Goal: Task Accomplishment & Management: Manage account settings

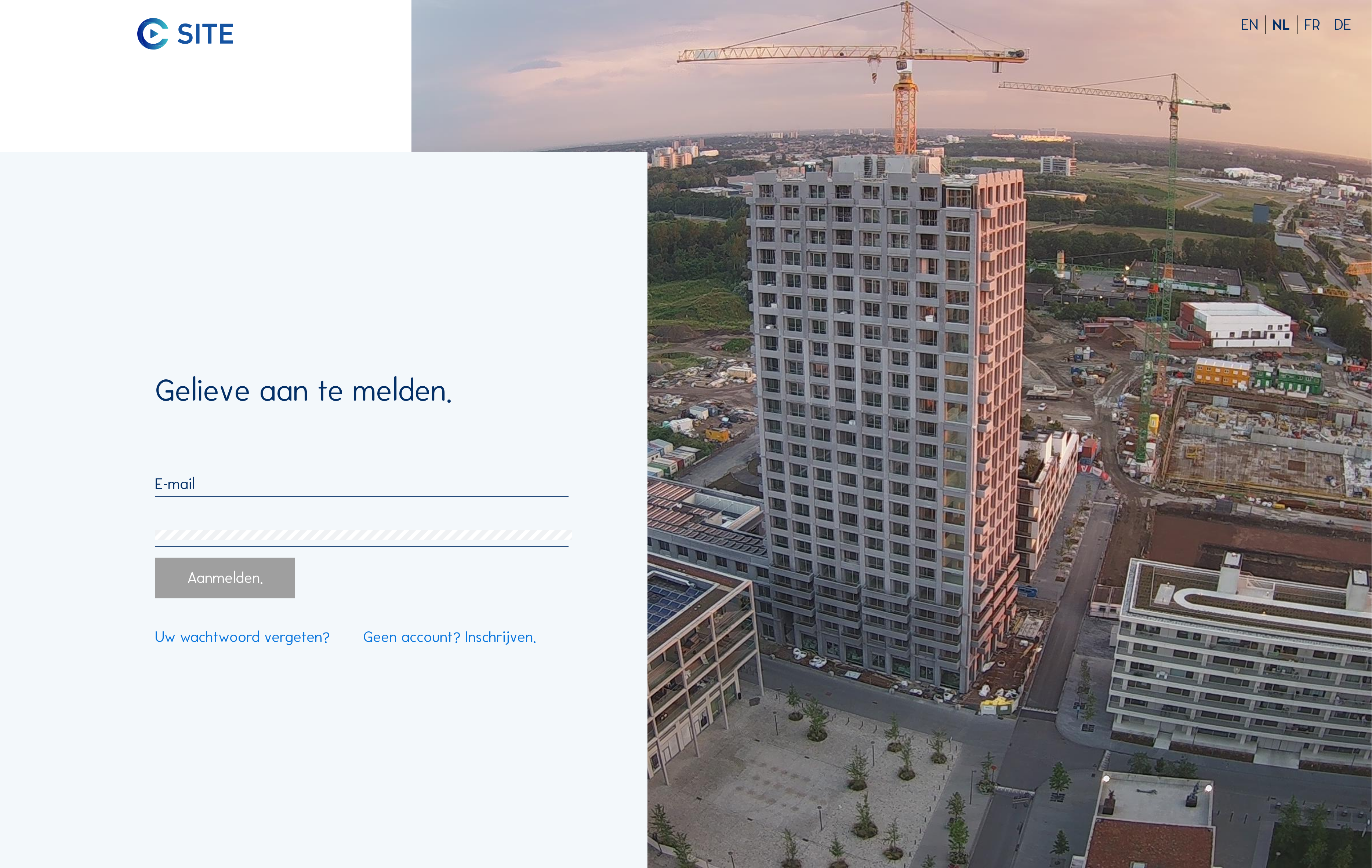
type input "cva@mgrealestate.eu"
click at [222, 570] on div "Aanmelden." at bounding box center [225, 578] width 140 height 41
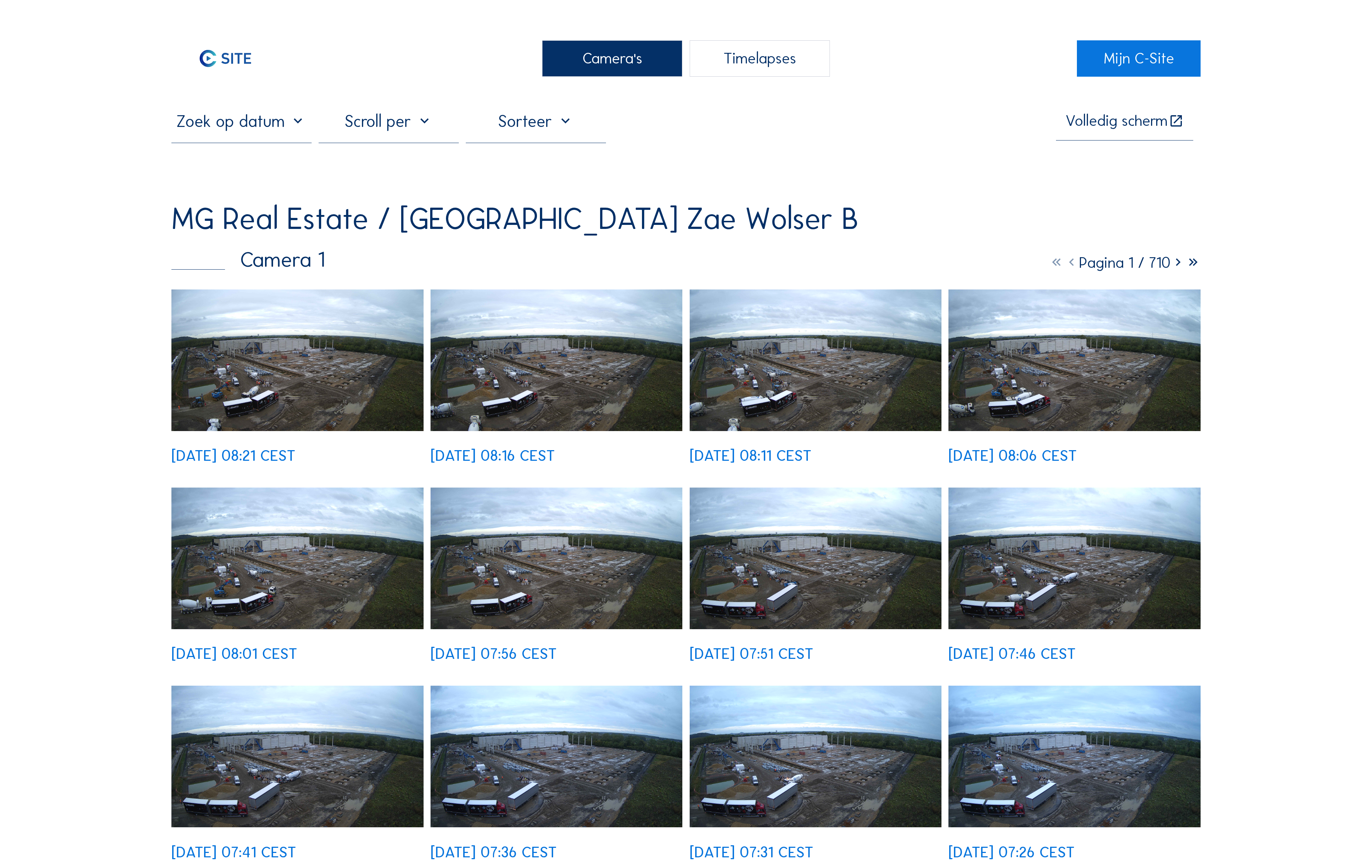
click at [290, 312] on img at bounding box center [297, 360] width 252 height 142
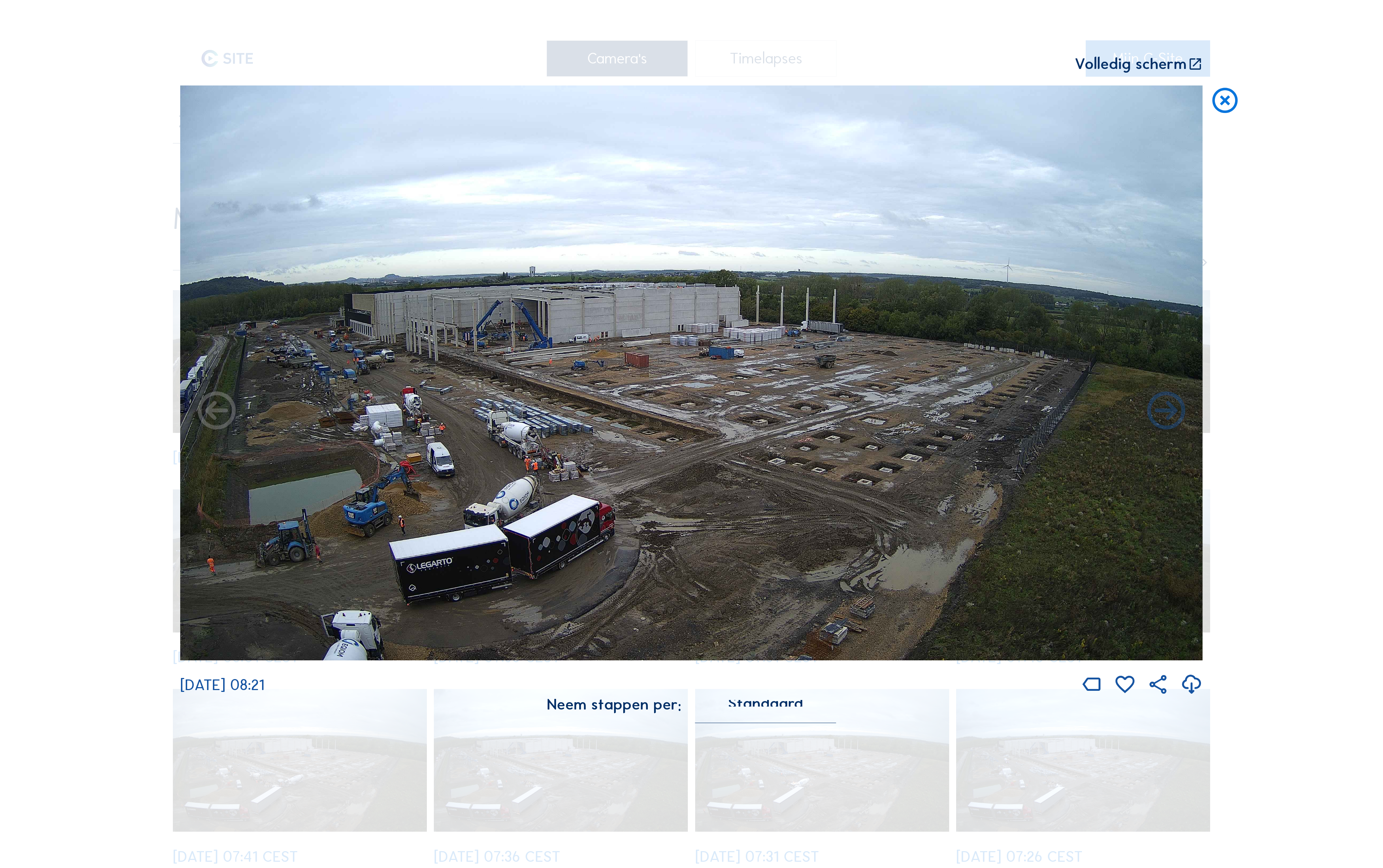
drag, startPoint x: 1218, startPoint y: 82, endPoint x: 1101, endPoint y: 137, distance: 129.3
click at [1218, 86] on icon at bounding box center [1225, 101] width 30 height 32
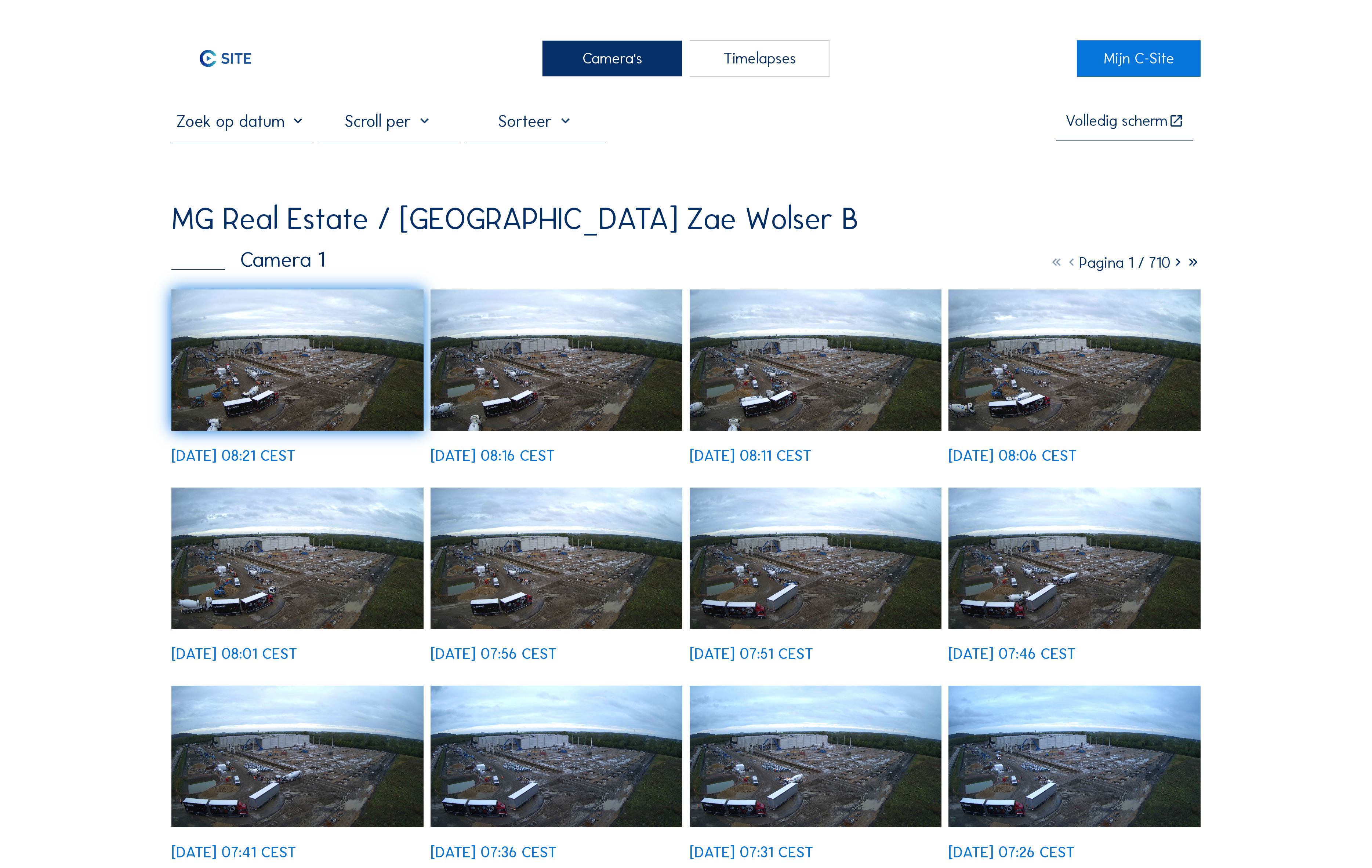
click at [1186, 253] on icon at bounding box center [1178, 262] width 15 height 18
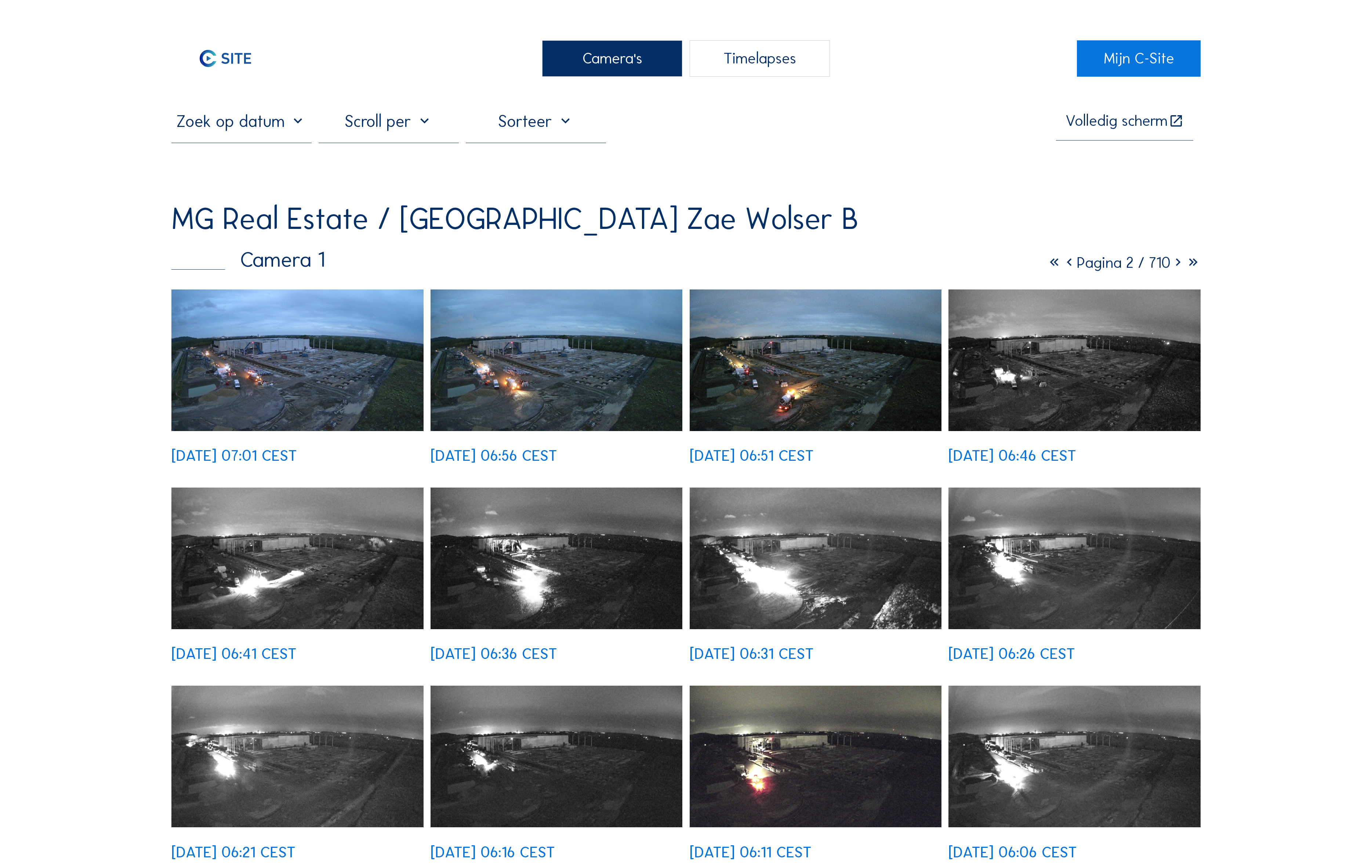
click at [1186, 253] on icon at bounding box center [1178, 262] width 15 height 18
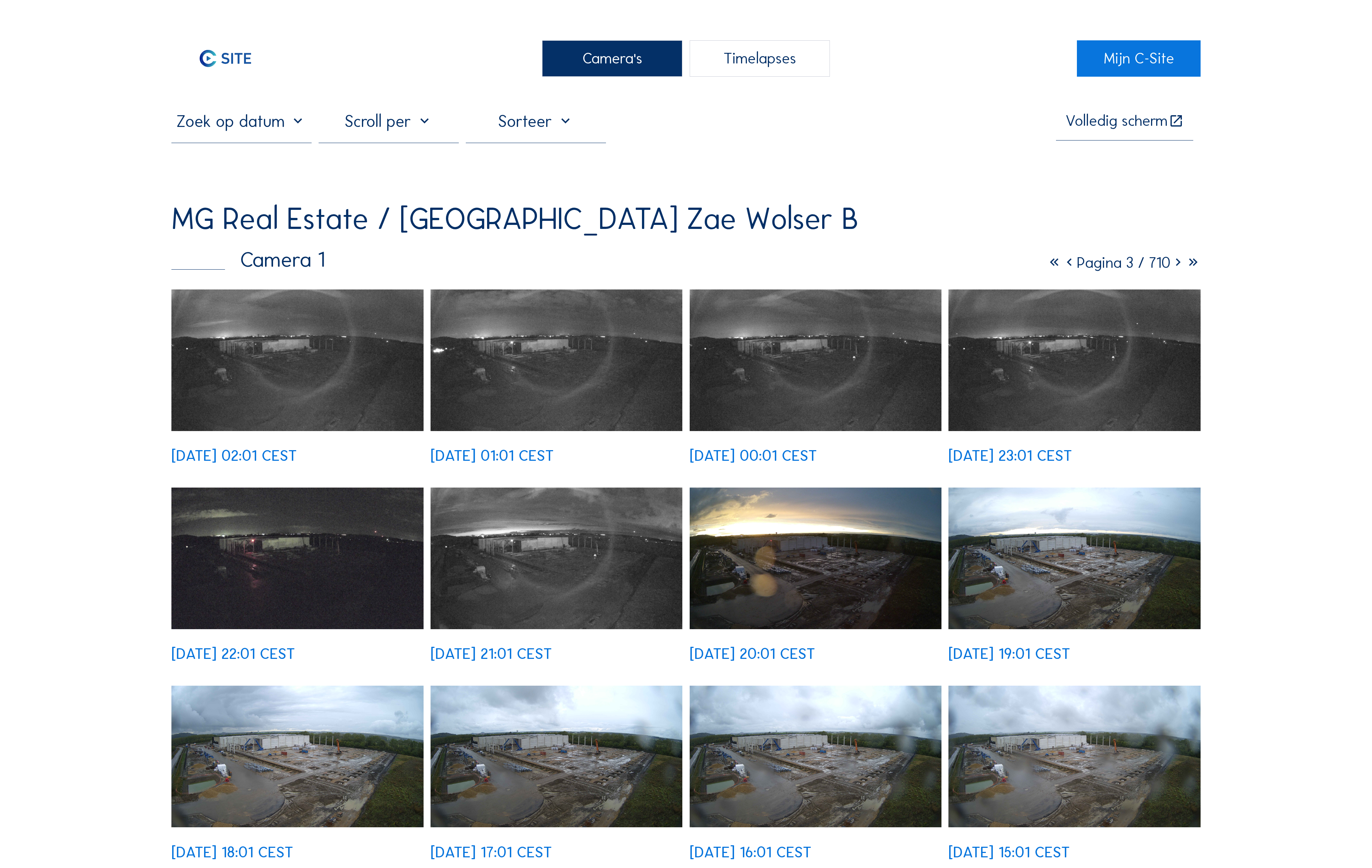
click at [1186, 253] on icon at bounding box center [1178, 262] width 15 height 18
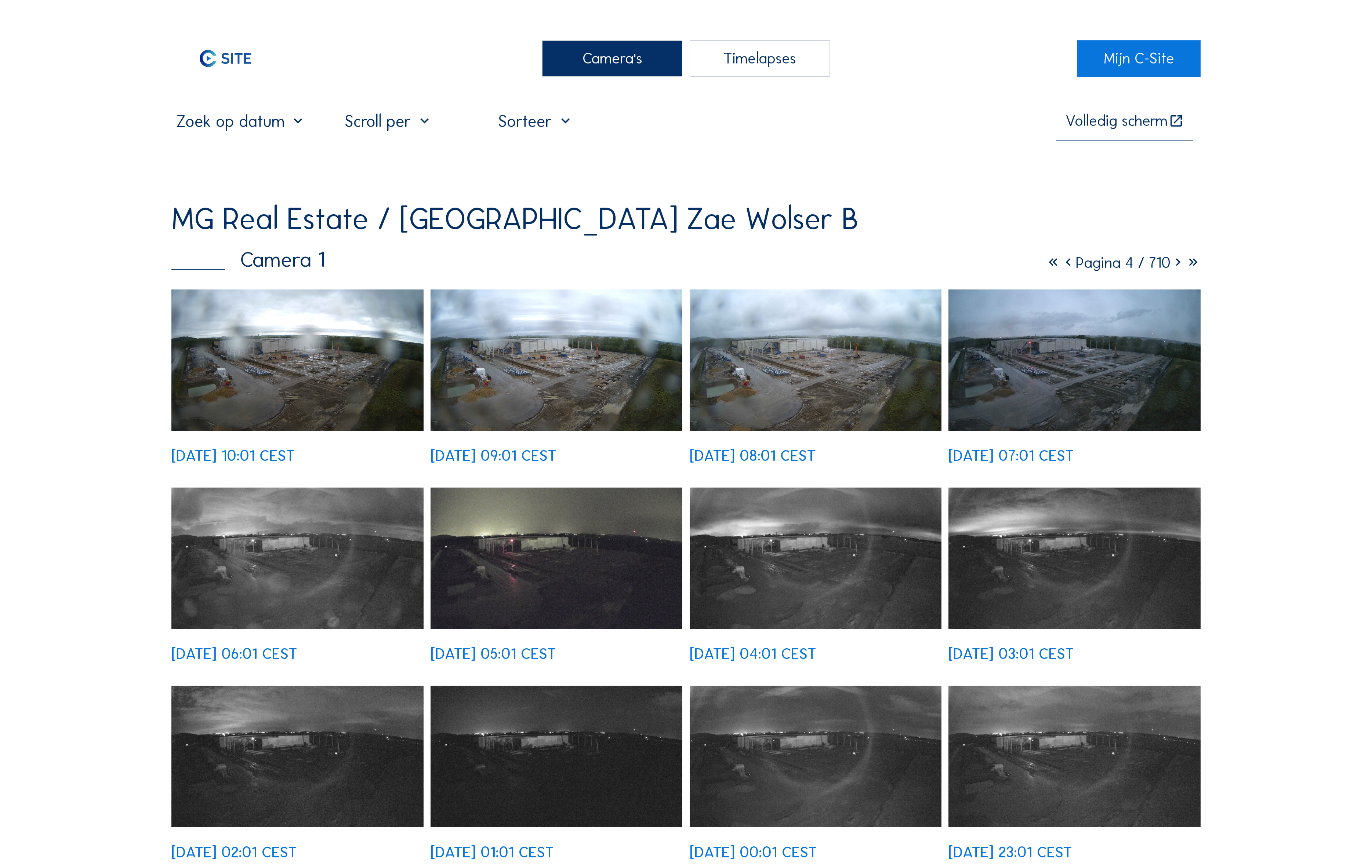
click at [1186, 253] on icon at bounding box center [1178, 262] width 15 height 18
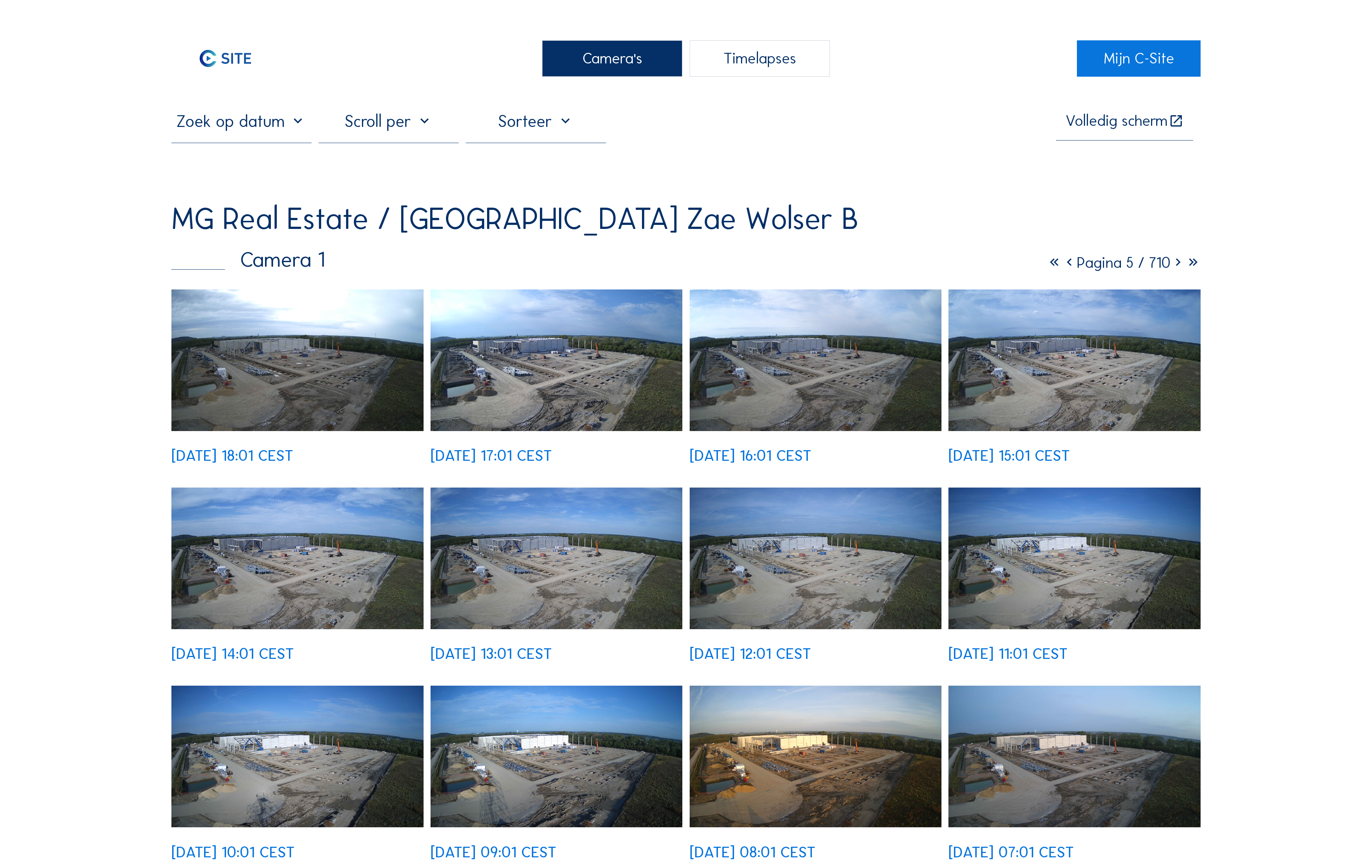
click at [1077, 253] on icon at bounding box center [1069, 262] width 15 height 18
click at [1076, 253] on icon at bounding box center [1068, 262] width 15 height 18
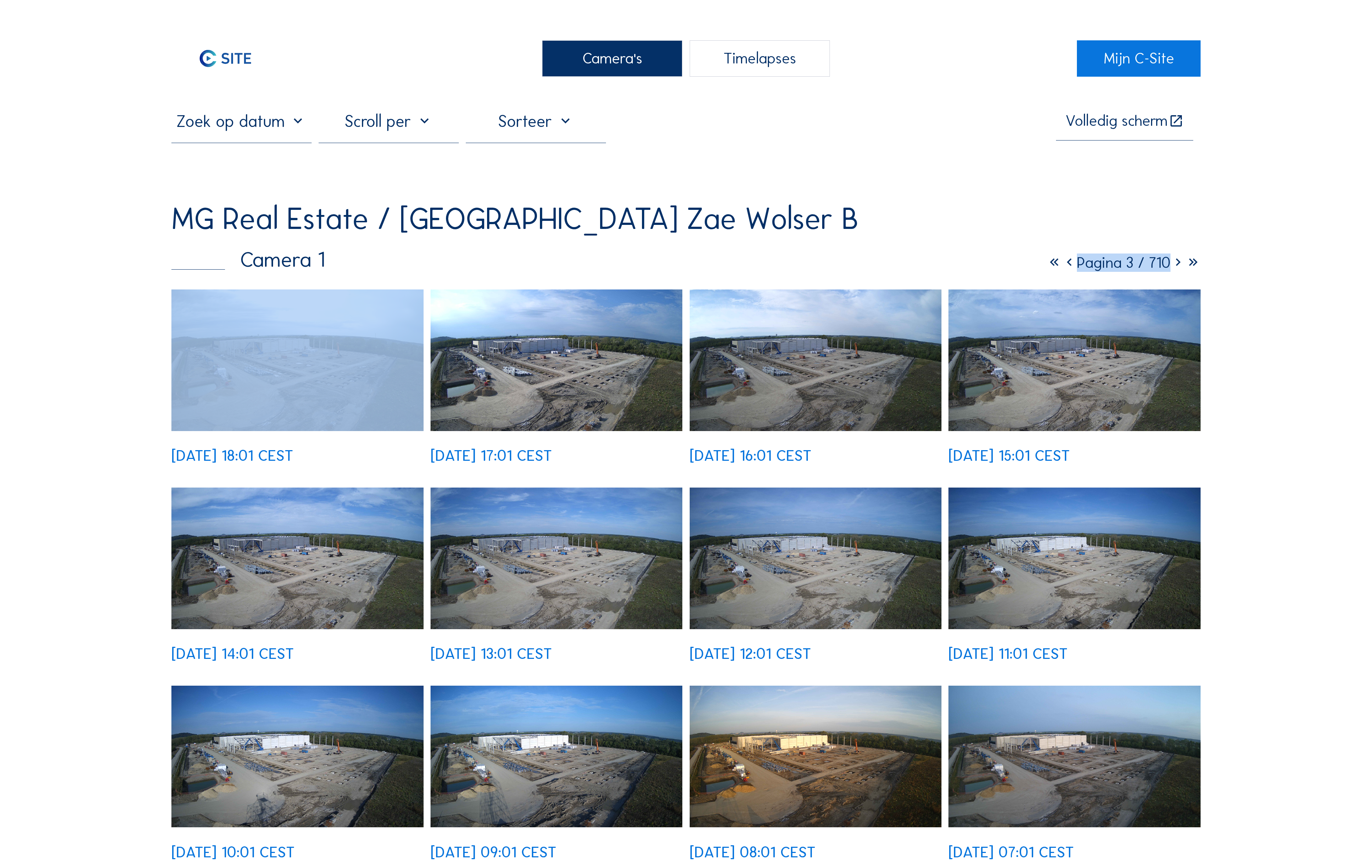
click at [1077, 253] on icon at bounding box center [1069, 262] width 15 height 18
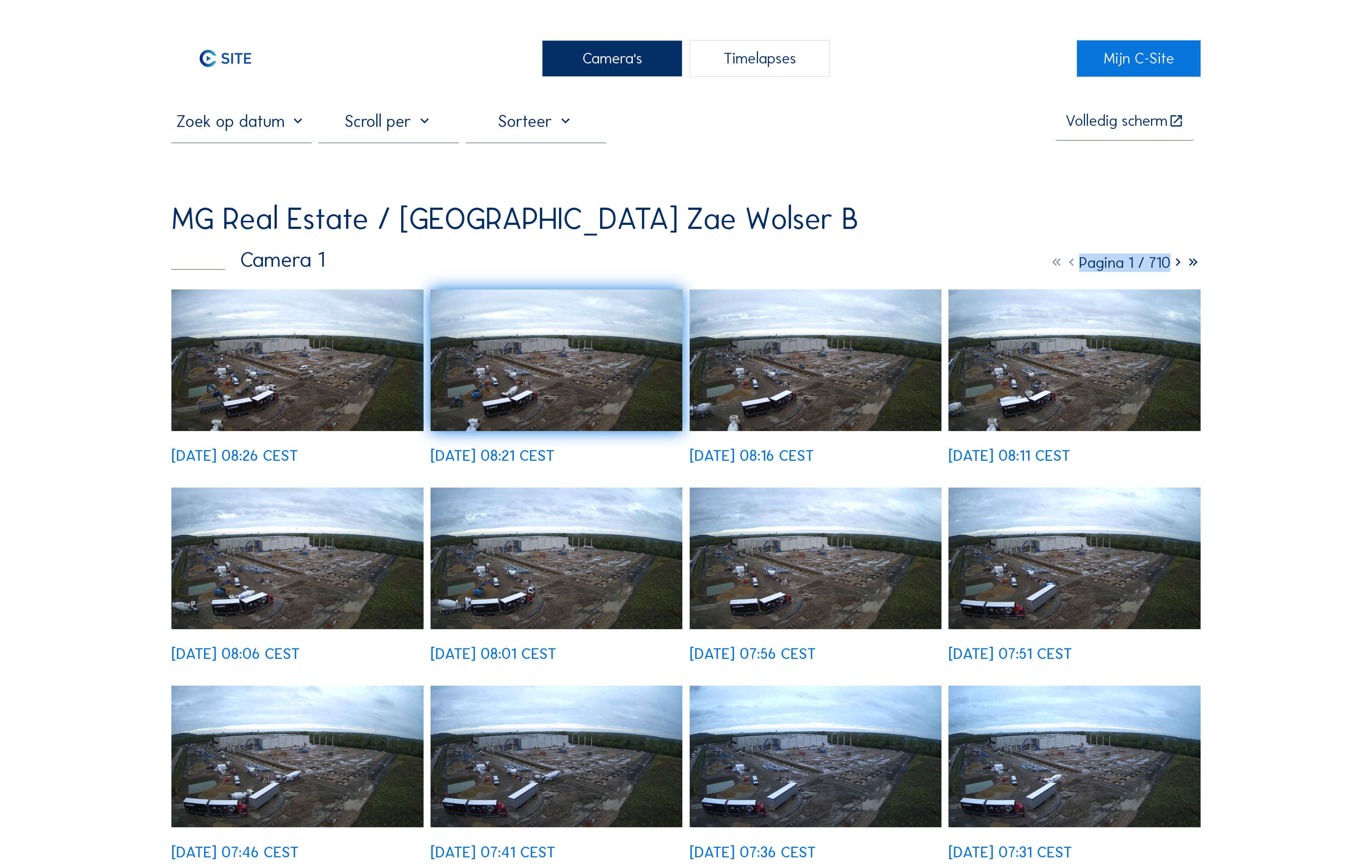
click at [361, 335] on img at bounding box center [297, 360] width 252 height 142
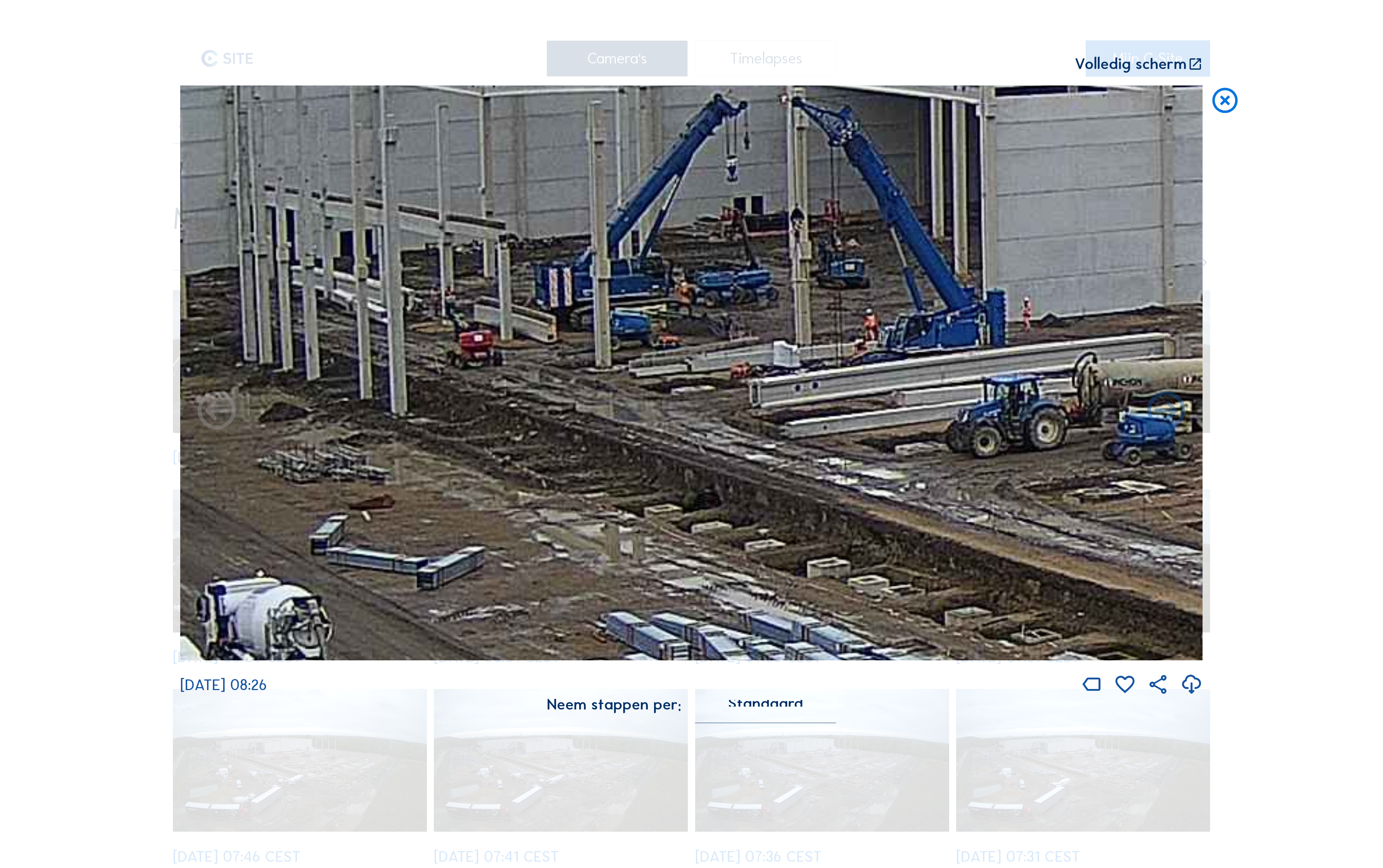
drag, startPoint x: 650, startPoint y: 278, endPoint x: 669, endPoint y: 304, distance: 32.2
click at [924, 299] on img at bounding box center [692, 373] width 1023 height 575
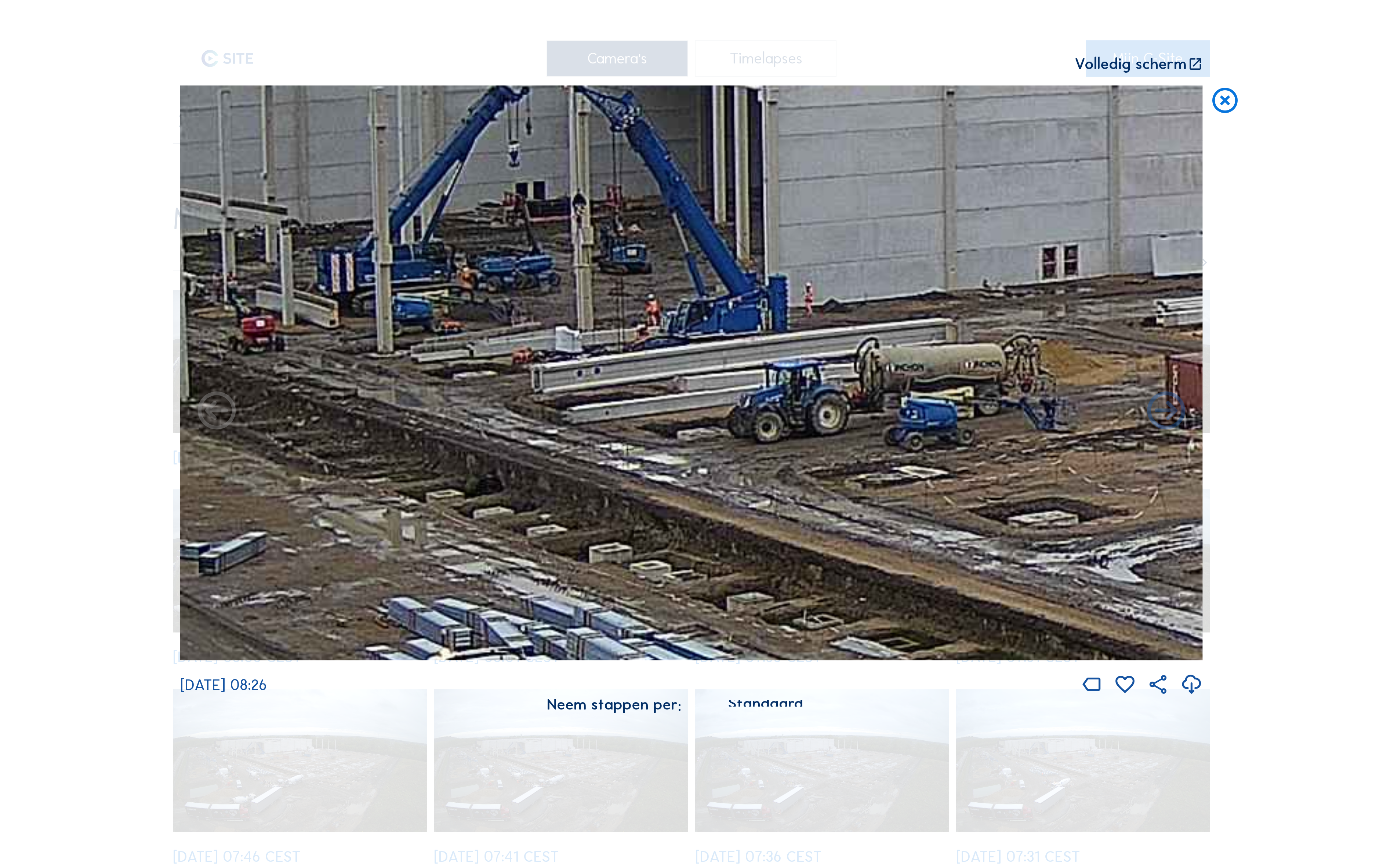
drag, startPoint x: 857, startPoint y: 310, endPoint x: 649, endPoint y: 307, distance: 208.0
click at [649, 307] on img at bounding box center [692, 373] width 1023 height 575
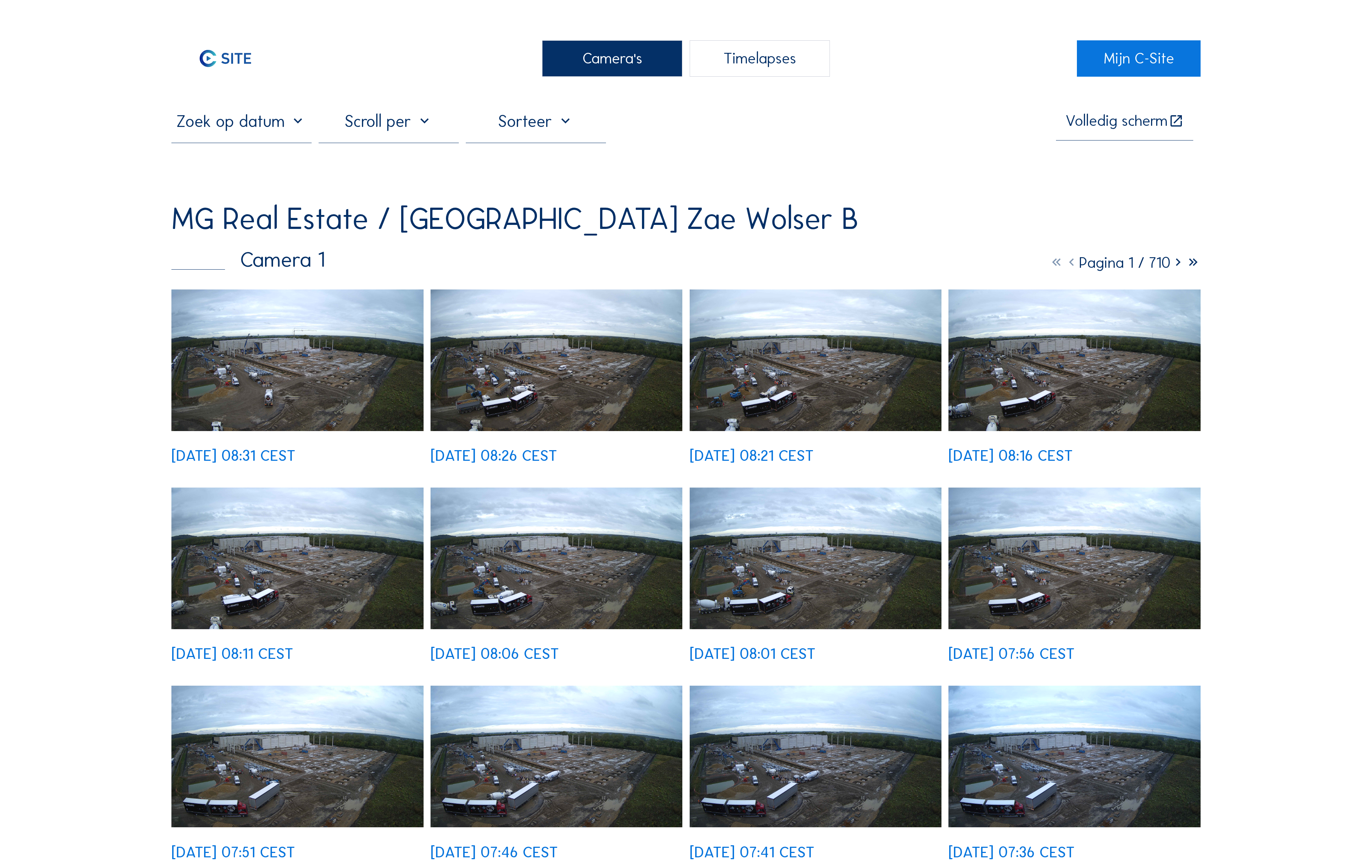
click at [305, 294] on img at bounding box center [297, 360] width 252 height 142
